Goal: Transaction & Acquisition: Purchase product/service

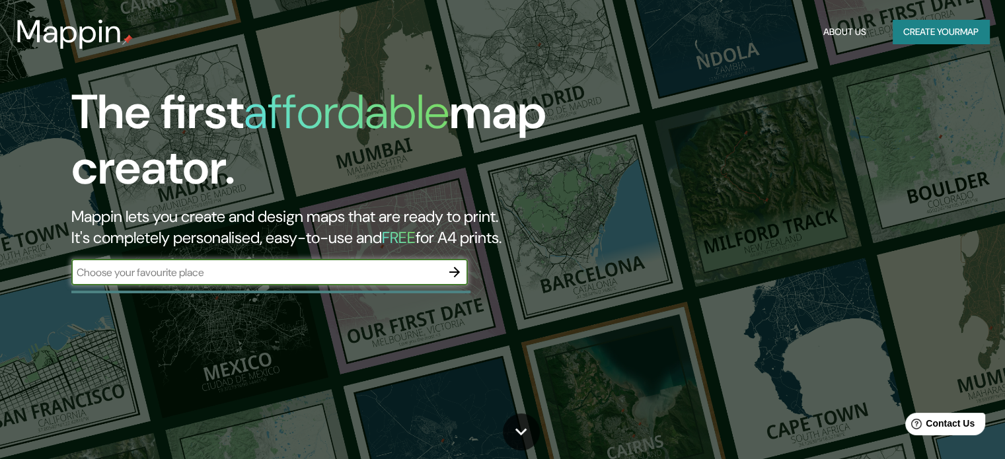
click at [231, 275] on input "text" at bounding box center [256, 272] width 370 height 15
type input "villa de pozos"
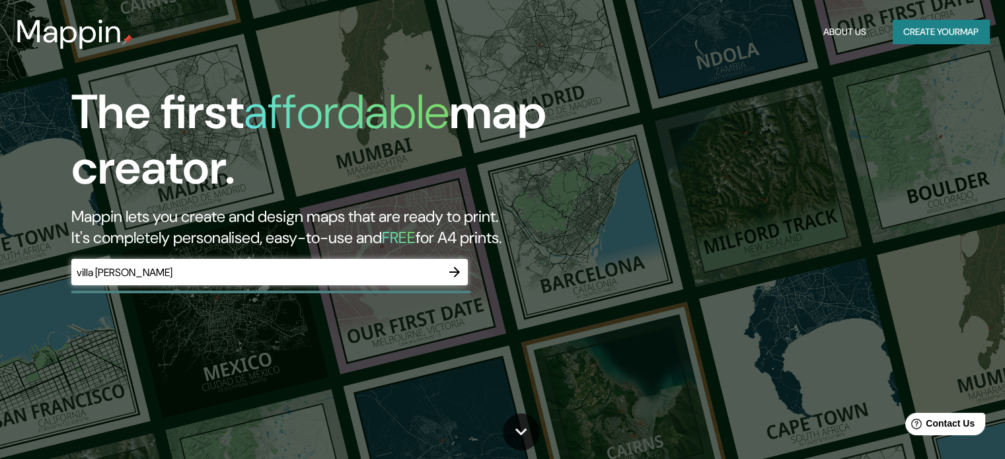
click at [454, 281] on button "button" at bounding box center [454, 272] width 26 height 26
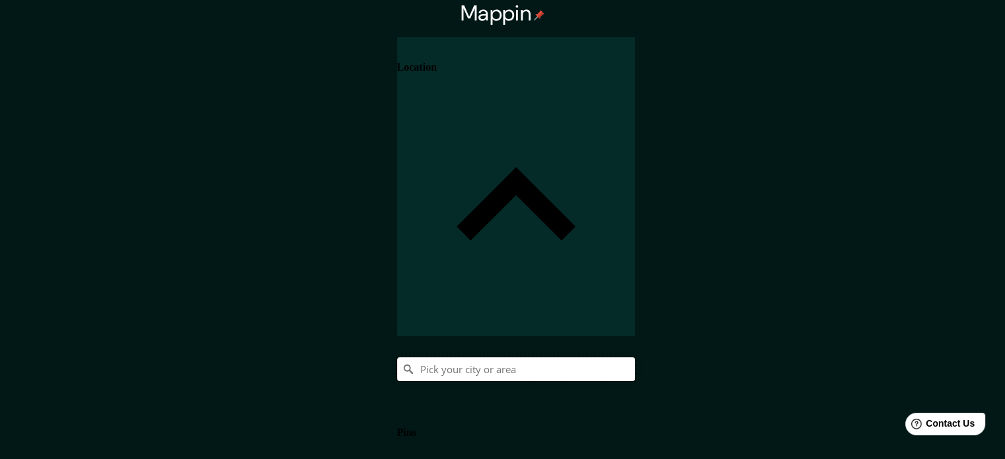
click at [635, 357] on input "Pick your city or area" at bounding box center [516, 369] width 238 height 24
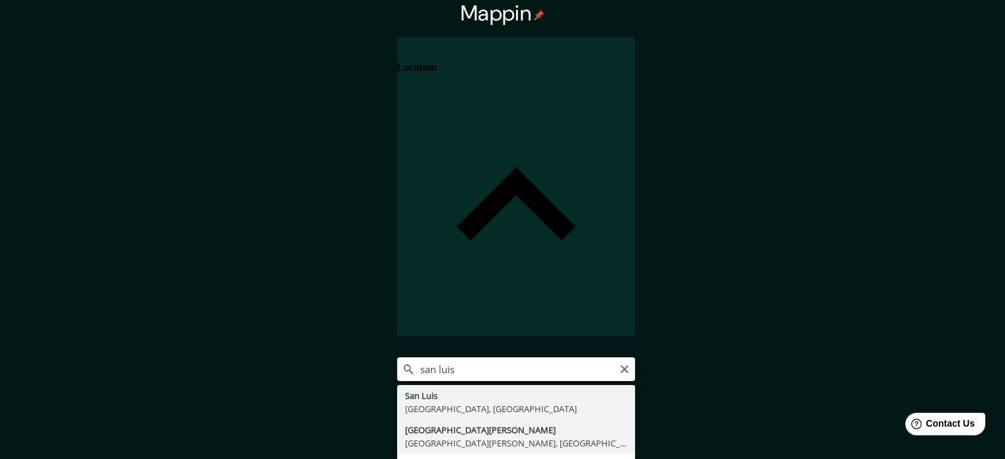
type input "[GEOGRAPHIC_DATA][PERSON_NAME], [GEOGRAPHIC_DATA][PERSON_NAME], [GEOGRAPHIC_DAT…"
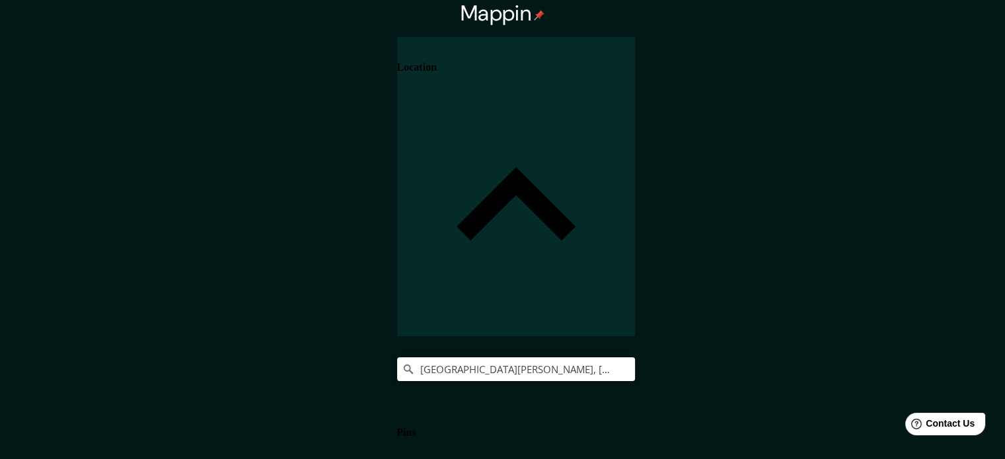
drag, startPoint x: 431, startPoint y: 271, endPoint x: 388, endPoint y: 179, distance: 102.0
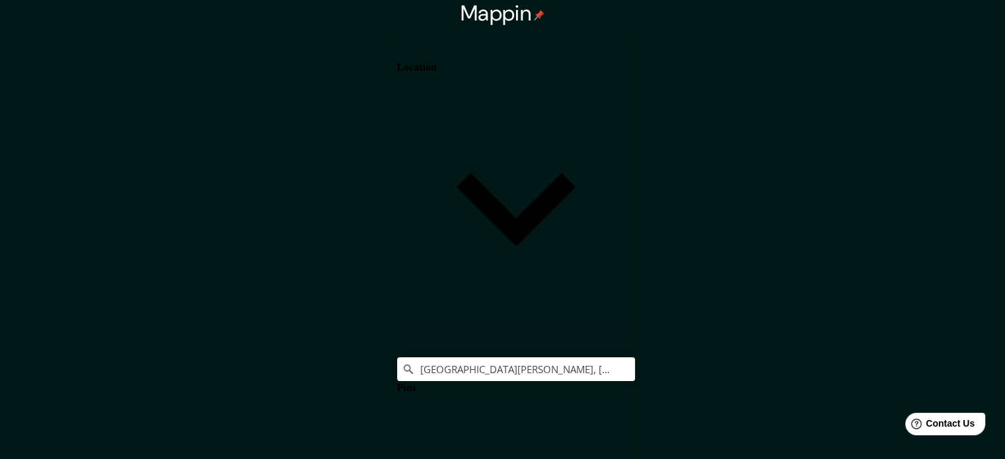
drag, startPoint x: 939, startPoint y: 264, endPoint x: 906, endPoint y: 269, distance: 33.3
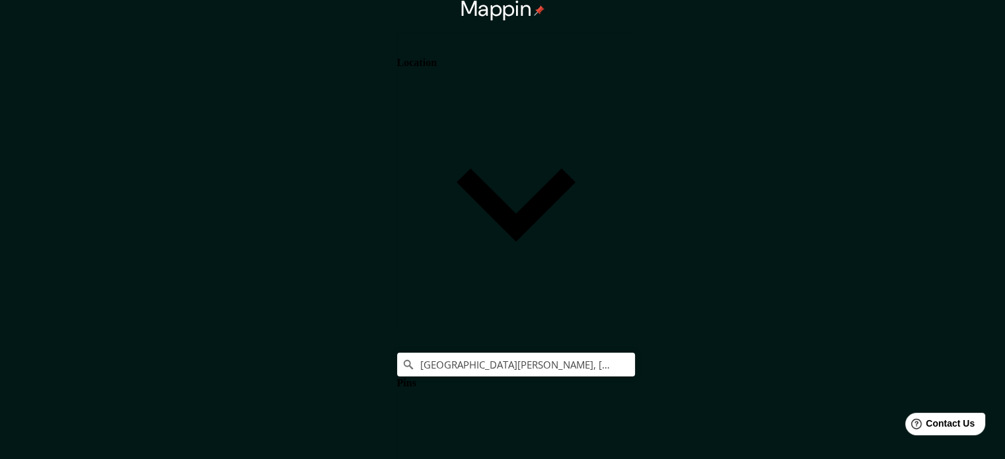
scroll to position [17, 0]
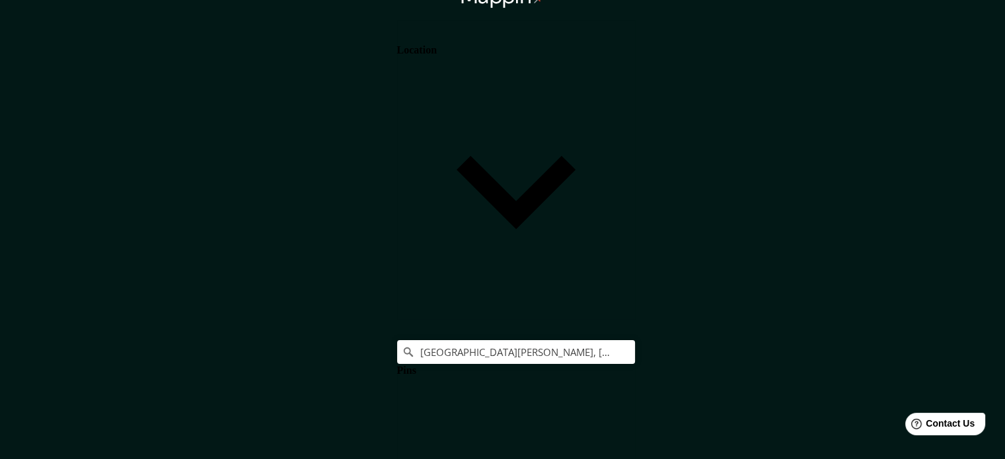
scroll to position [15, 0]
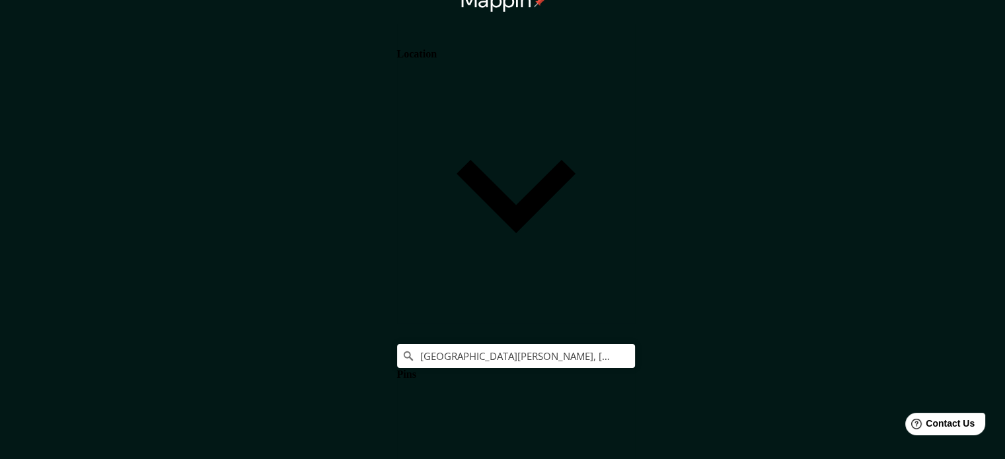
scroll to position [0, 0]
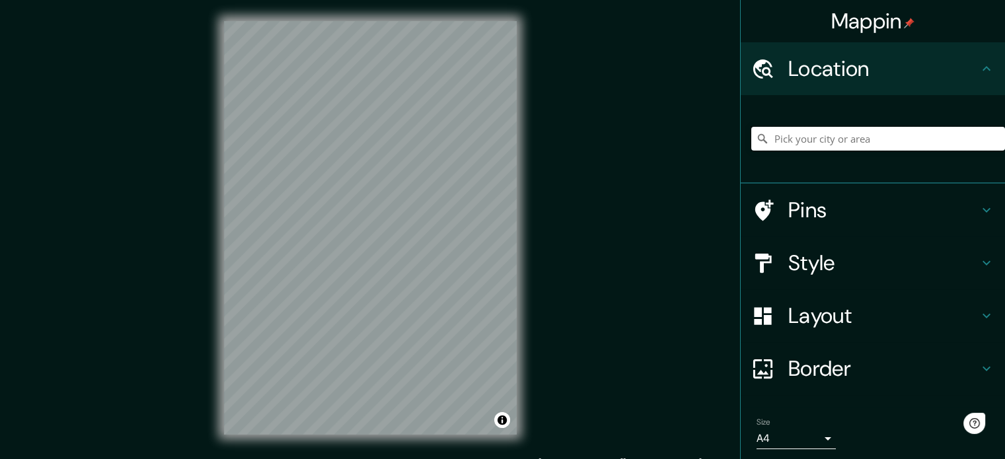
click at [814, 138] on input "Pick your city or area" at bounding box center [878, 139] width 254 height 24
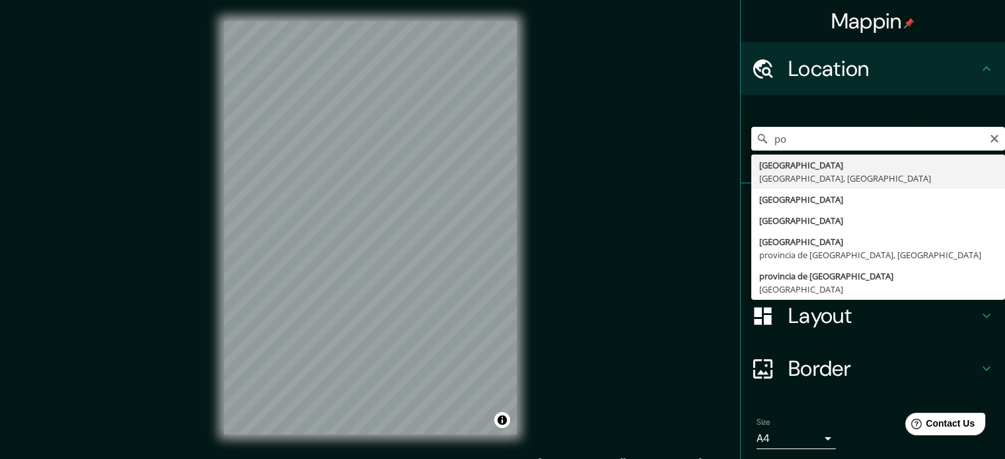
type input "p"
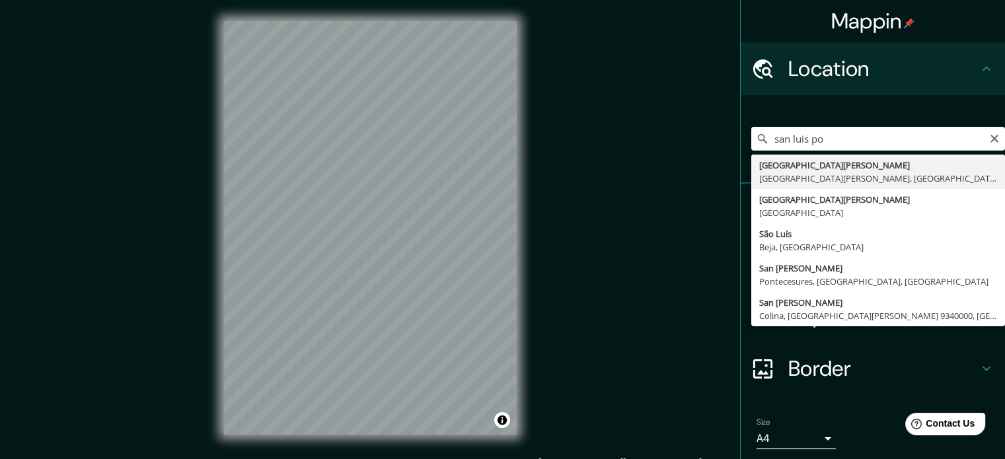
type input "[GEOGRAPHIC_DATA][PERSON_NAME], [GEOGRAPHIC_DATA][PERSON_NAME], [GEOGRAPHIC_DAT…"
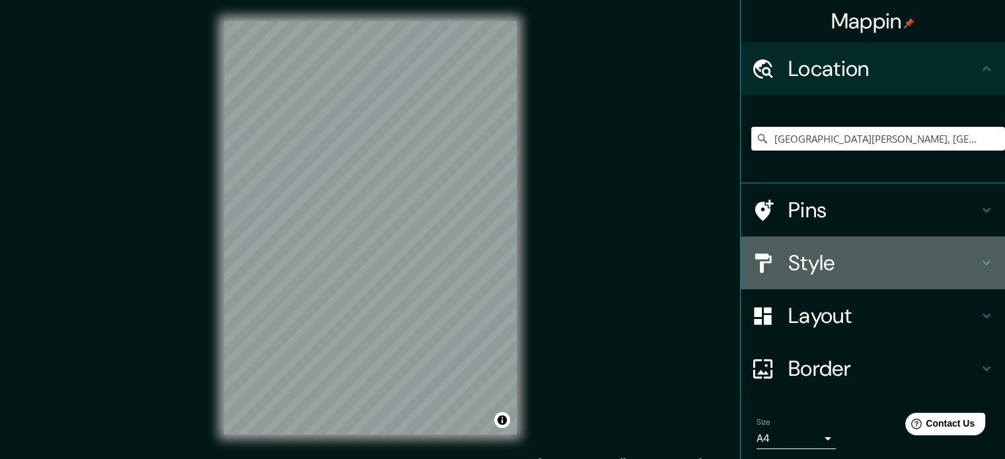
click at [829, 254] on h4 "Style" at bounding box center [883, 263] width 190 height 26
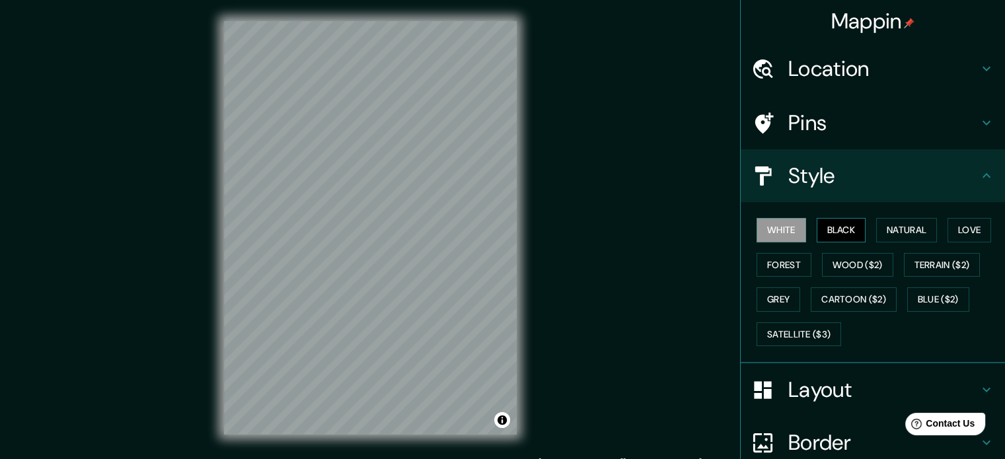
click at [822, 227] on button "Black" at bounding box center [841, 230] width 50 height 24
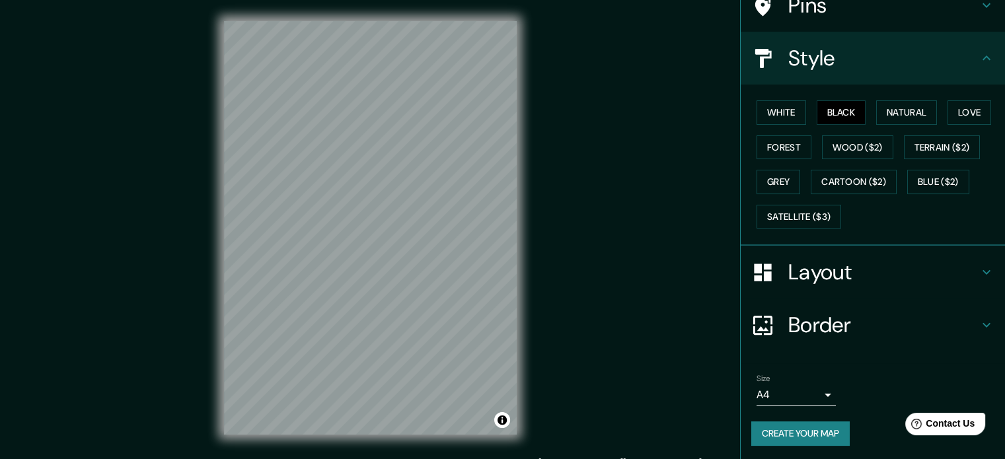
click at [845, 270] on h4 "Layout" at bounding box center [883, 272] width 190 height 26
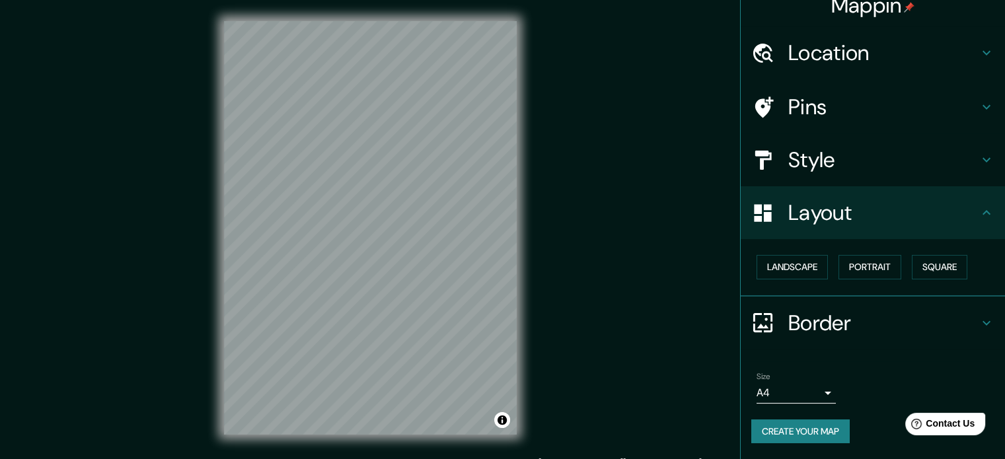
scroll to position [15, 0]
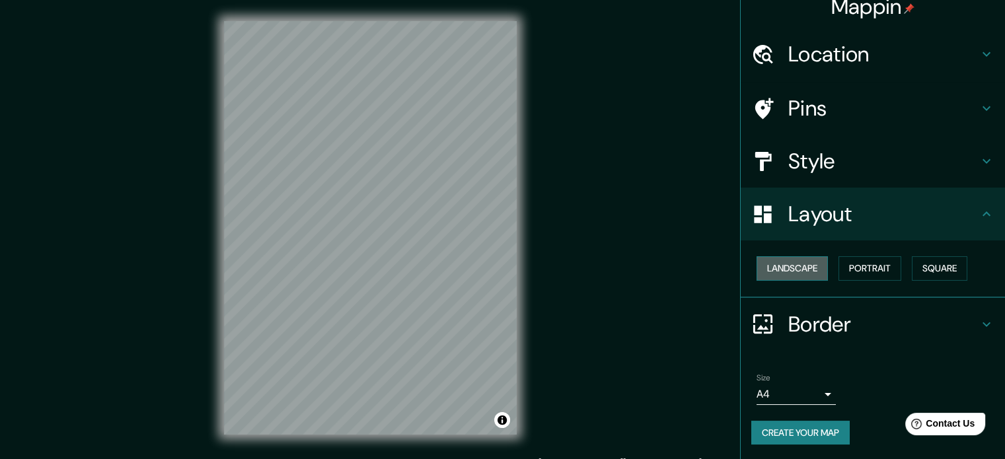
click at [795, 279] on button "Landscape" at bounding box center [791, 268] width 71 height 24
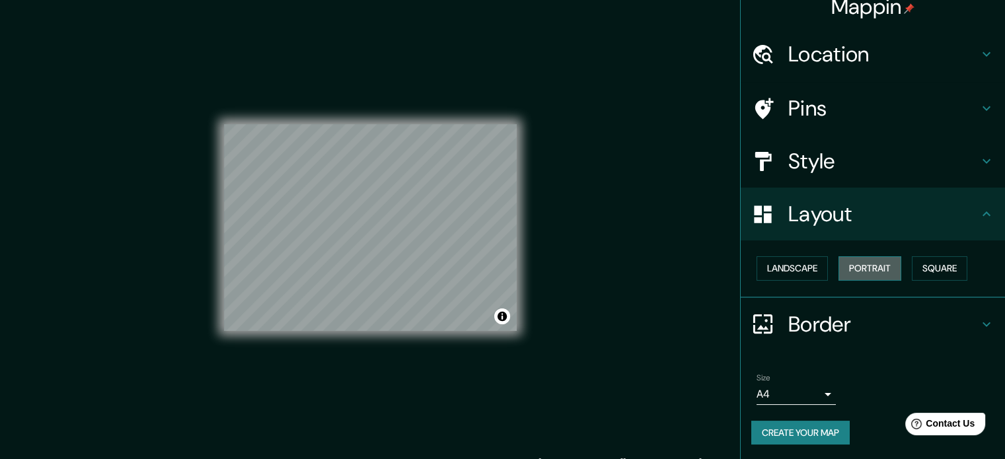
click at [865, 272] on button "Portrait" at bounding box center [869, 268] width 63 height 24
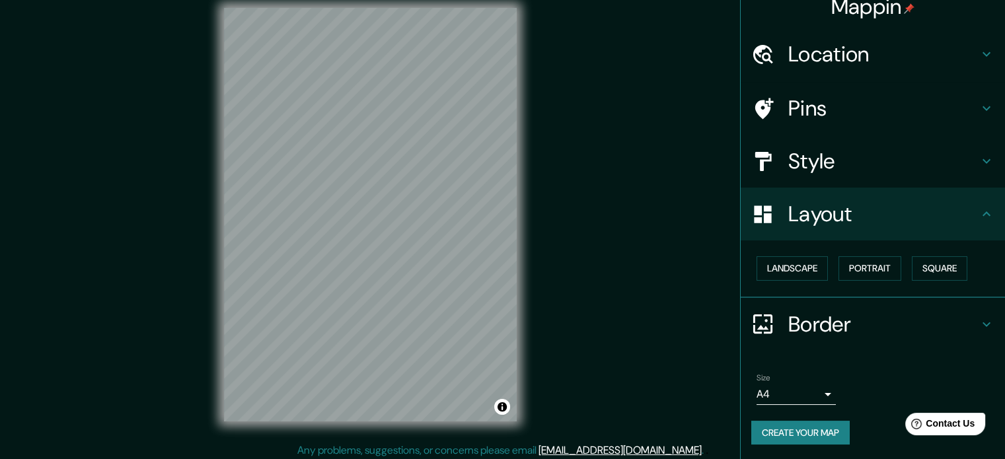
scroll to position [17, 0]
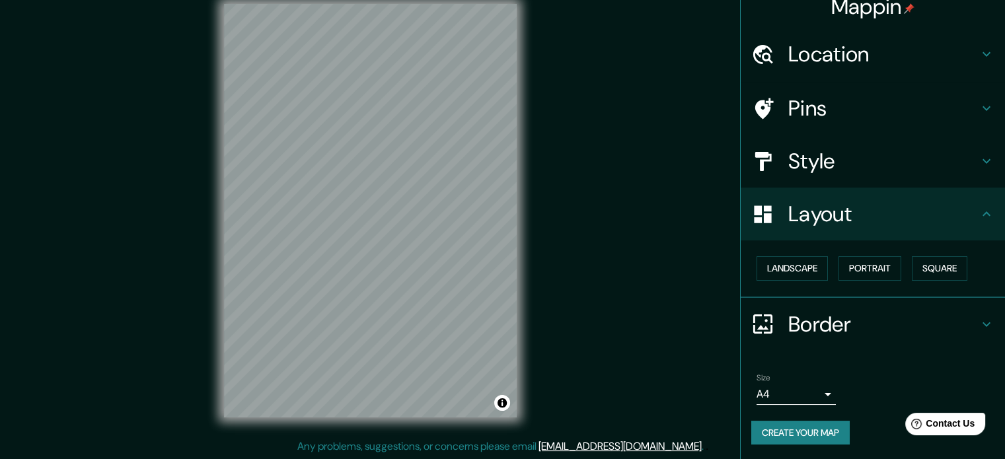
click at [821, 440] on button "Create your map" at bounding box center [800, 433] width 98 height 24
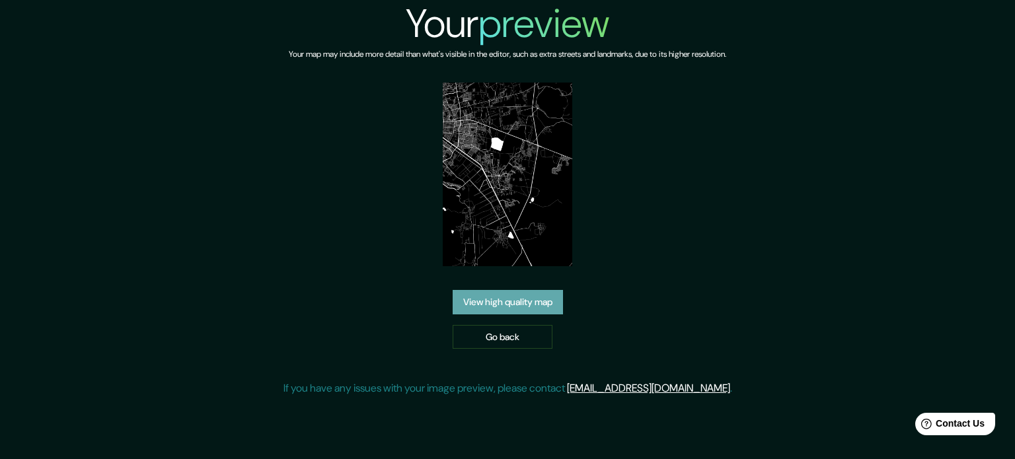
click at [530, 310] on link "View high quality map" at bounding box center [507, 302] width 110 height 24
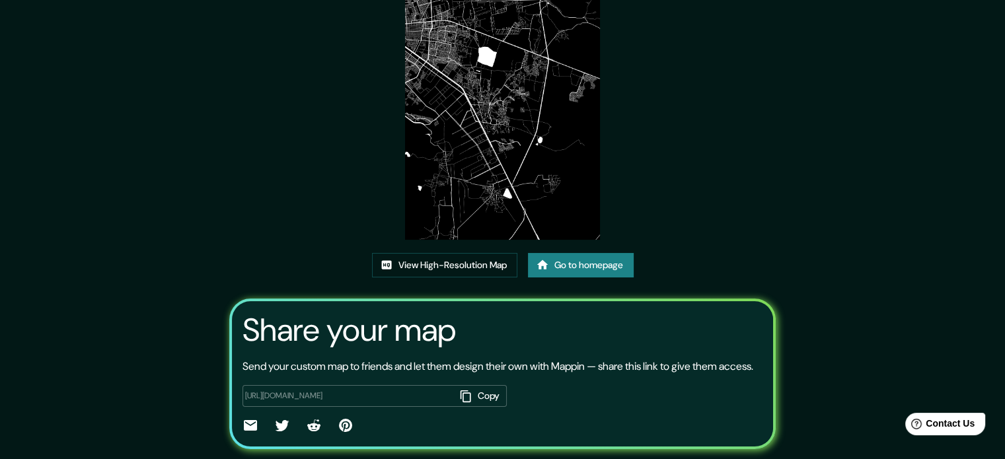
scroll to position [58, 0]
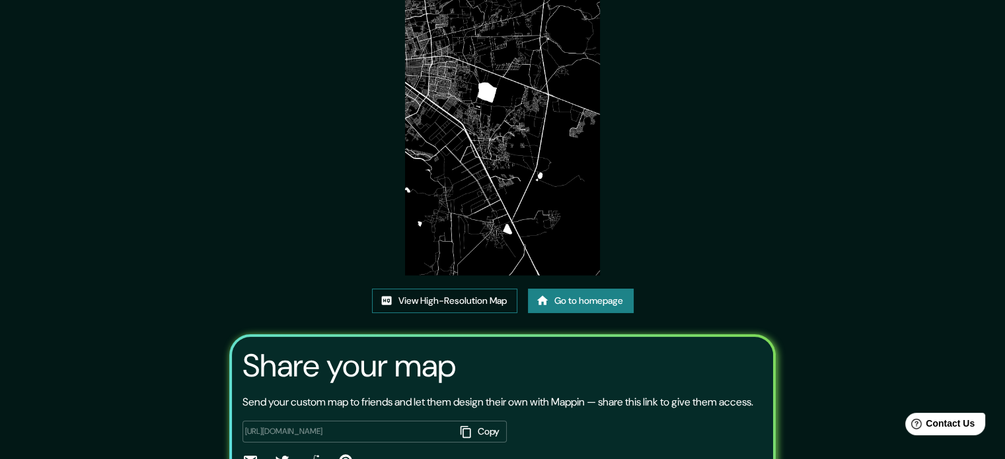
click at [452, 301] on link "View High-Resolution Map" at bounding box center [444, 301] width 145 height 24
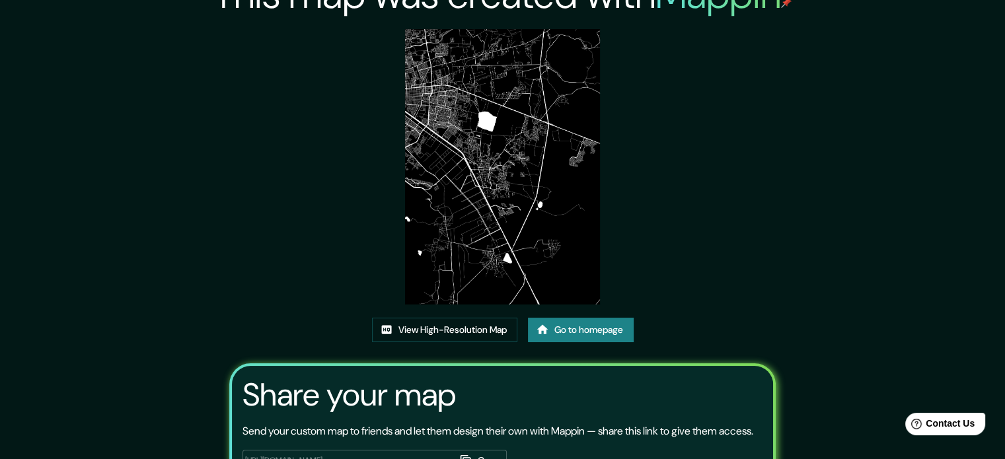
scroll to position [0, 0]
